Goal: Task Accomplishment & Management: Use online tool/utility

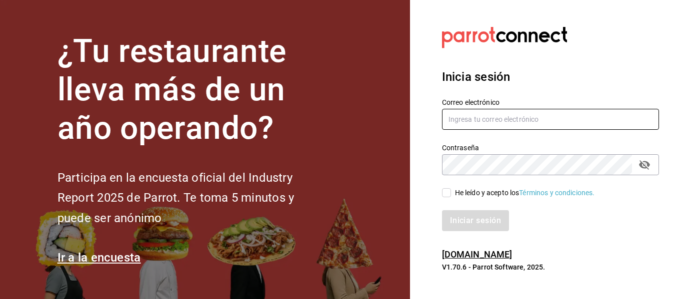
type input "mochomos.puebla@grupocosteno.com"
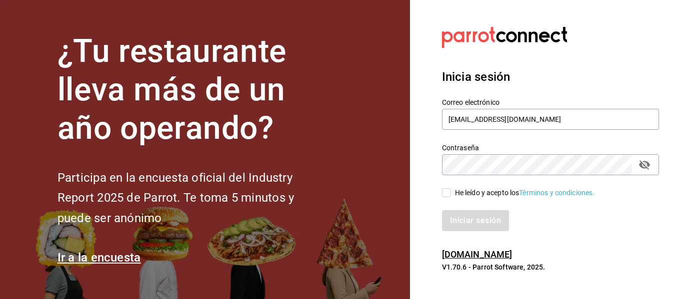
click at [452, 194] on span "He leído y acepto los Términos y condiciones." at bounding box center [523, 193] width 144 height 10
click at [451, 194] on input "He leído y acepto los Términos y condiciones." at bounding box center [446, 192] width 9 height 9
checkbox input "true"
click at [454, 226] on button "Iniciar sesión" at bounding box center [476, 220] width 68 height 21
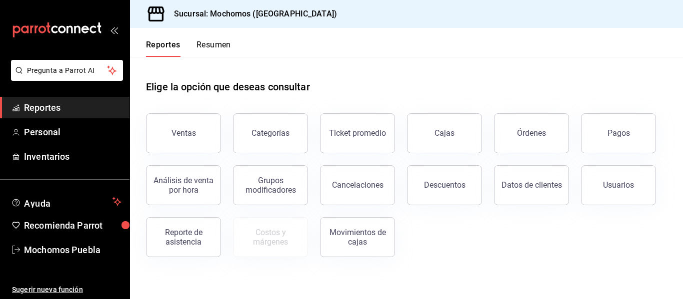
click at [358, 99] on div "Elige la opción que deseas consultar" at bounding box center [406, 79] width 521 height 44
click at [185, 130] on div "Ventas" at bounding box center [183, 132] width 24 height 9
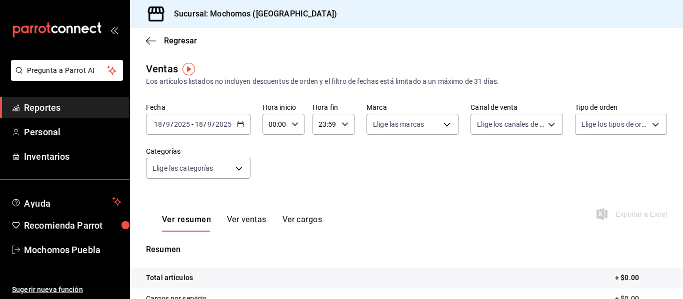
click at [238, 127] on \(Stroke\) "button" at bounding box center [240, 124] width 6 height 5
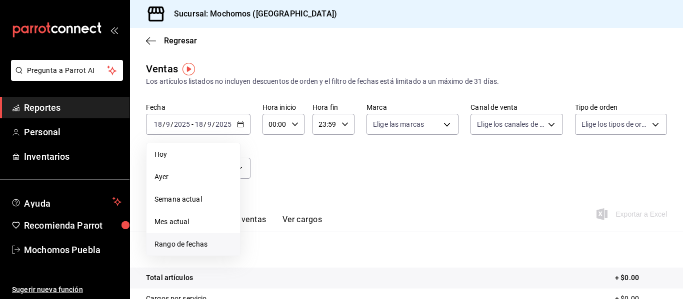
click at [206, 246] on span "Rango de fechas" at bounding box center [192, 244] width 77 height 10
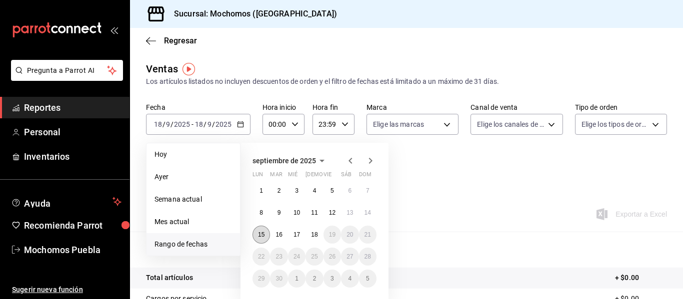
click at [263, 232] on abbr "15" at bounding box center [261, 234] width 6 height 7
click at [311, 234] on abbr "18" at bounding box center [314, 234] width 6 height 7
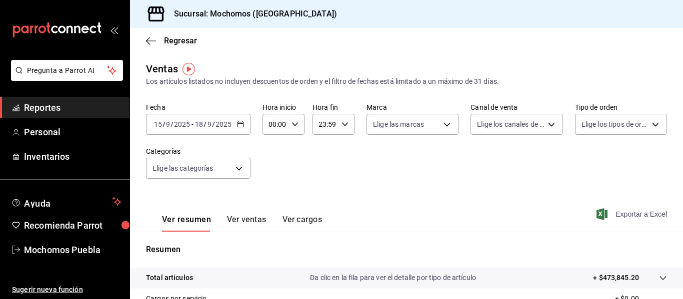
click at [626, 217] on span "Exportar a Excel" at bounding box center [632, 214] width 68 height 12
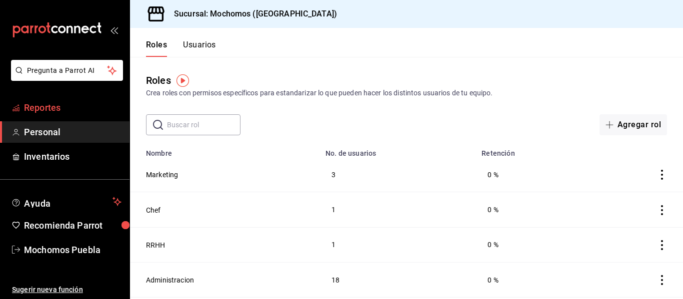
click at [29, 108] on span "Reportes" at bounding box center [72, 107] width 97 height 13
